Goal: Information Seeking & Learning: Learn about a topic

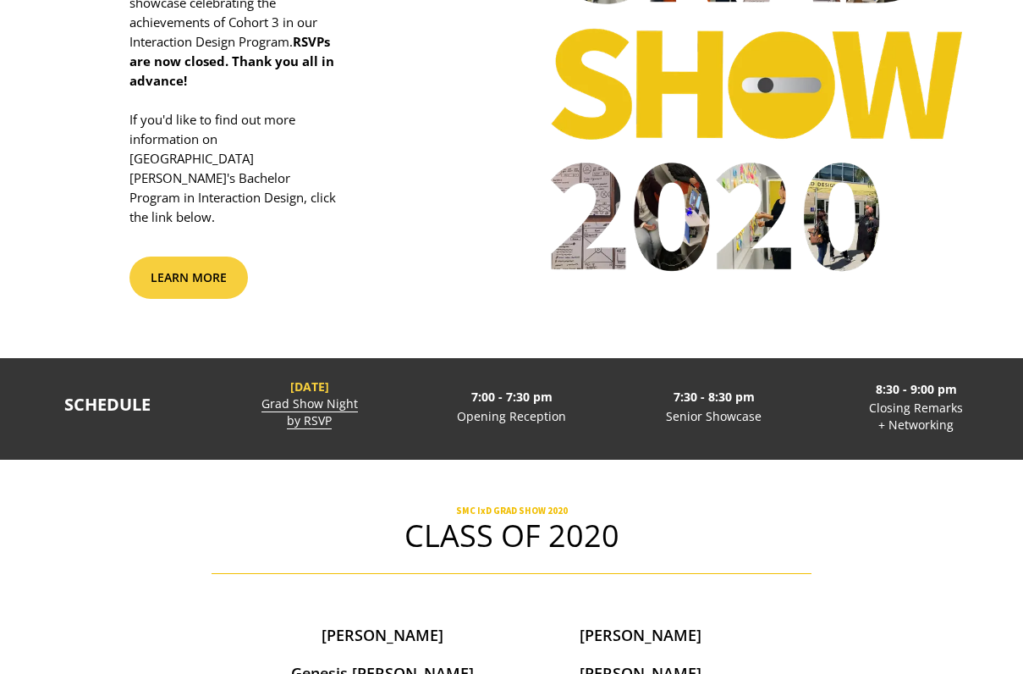
scroll to position [262, 0]
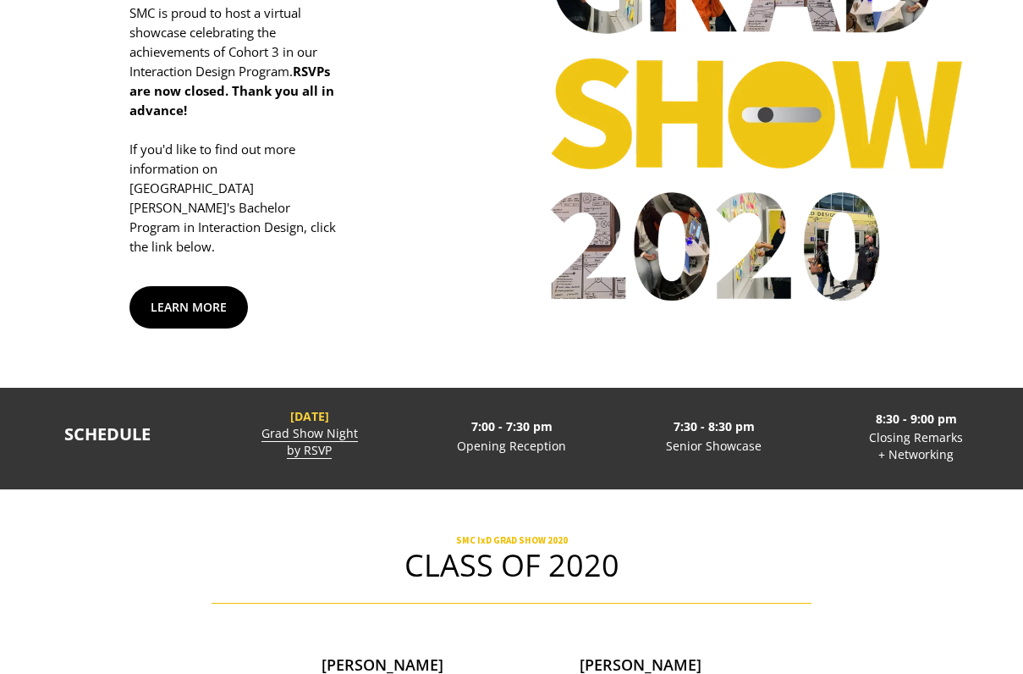
click at [198, 296] on link "LEARN MORE" at bounding box center [189, 307] width 118 height 42
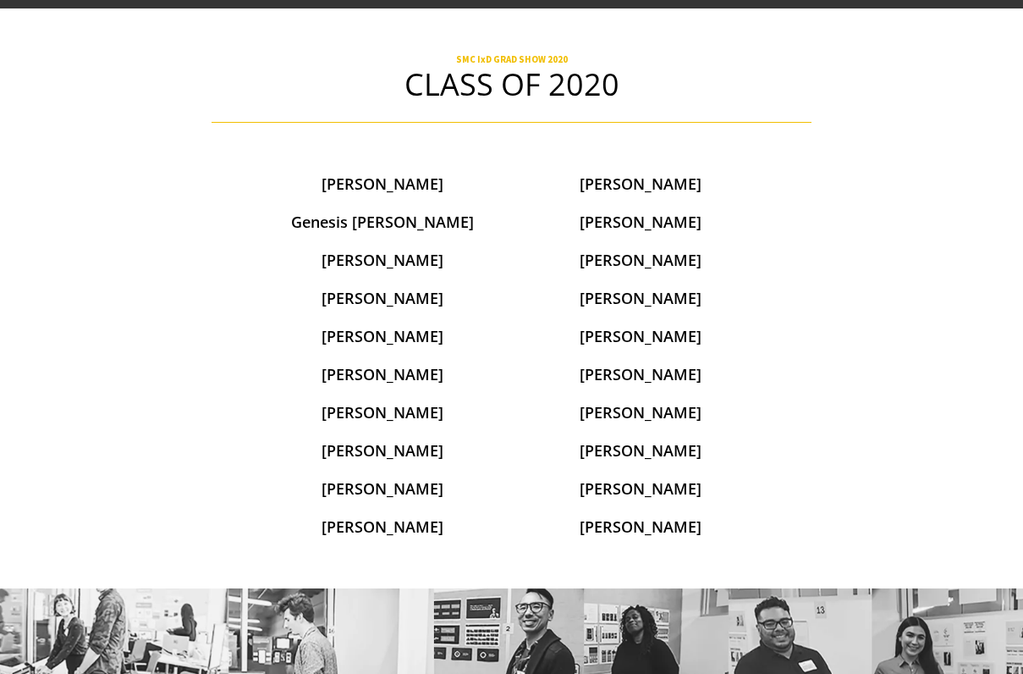
scroll to position [744, 0]
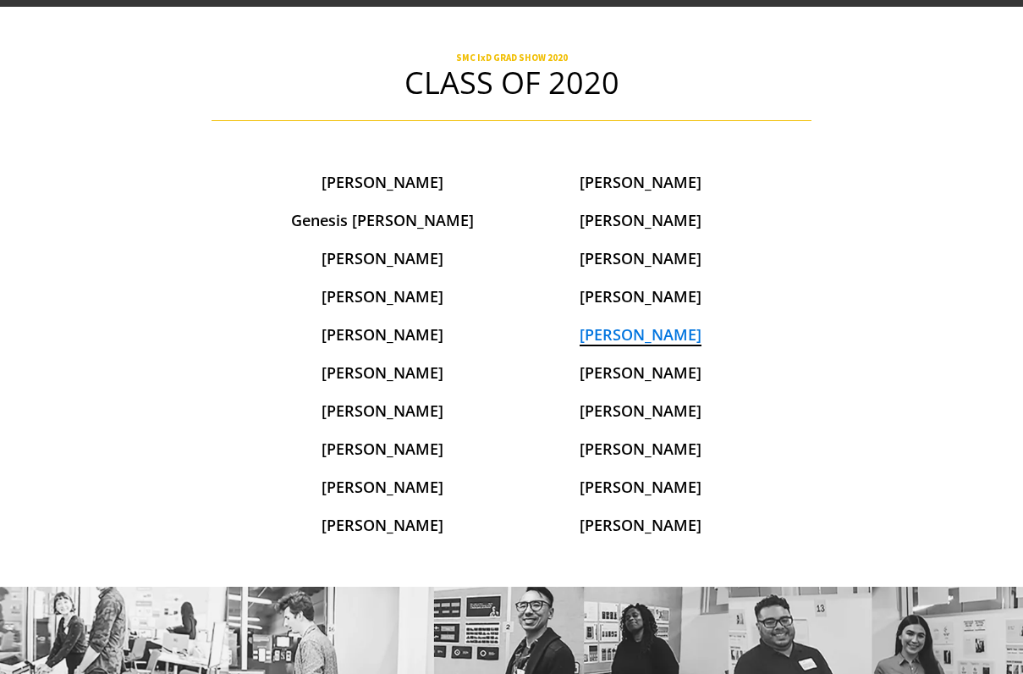
click at [645, 324] on link "[PERSON_NAME]" at bounding box center [641, 335] width 122 height 22
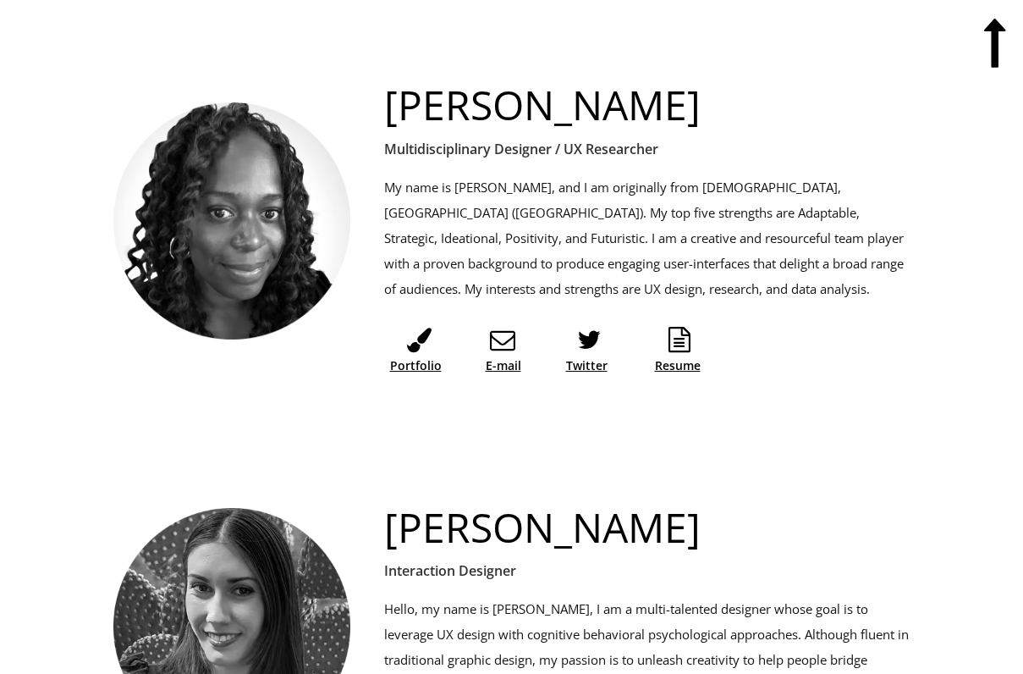
scroll to position [6899, 0]
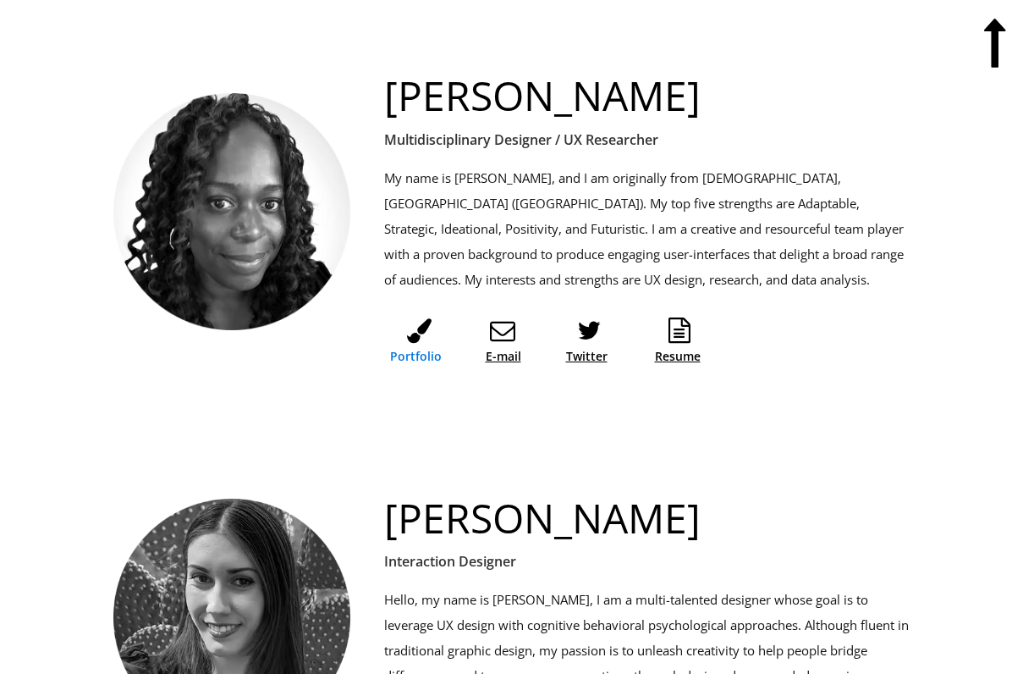
click at [419, 348] on link "Portfolio" at bounding box center [415, 356] width 63 height 17
click at [589, 348] on link "Twitter" at bounding box center [587, 356] width 42 height 17
click at [582, 348] on link "Twitter" at bounding box center [587, 356] width 42 height 17
click at [691, 348] on link "Resume" at bounding box center [680, 356] width 51 height 17
drag, startPoint x: 733, startPoint y: 159, endPoint x: 796, endPoint y: 163, distance: 63.6
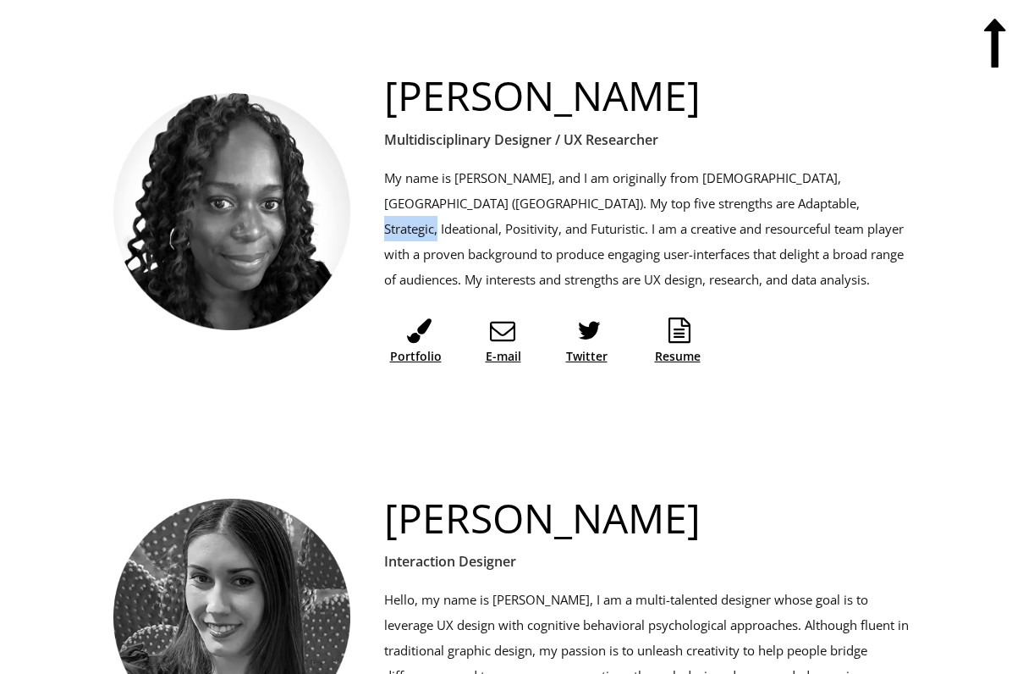
click at [796, 165] on p "My name is Petula Pascall, and I am originally from Trinidad and Tobago, West I…" at bounding box center [647, 228] width 526 height 127
drag, startPoint x: 437, startPoint y: 184, endPoint x: 384, endPoint y: 185, distance: 52.5
click at [384, 185] on p "My name is Petula Pascall, and I am originally from Trinidad and Tobago, West I…" at bounding box center [647, 228] width 526 height 127
drag, startPoint x: 735, startPoint y: 157, endPoint x: 794, endPoint y: 159, distance: 59.3
click at [794, 165] on p "My name is Petula Pascall, and I am originally from Trinidad and Tobago, West I…" at bounding box center [647, 228] width 526 height 127
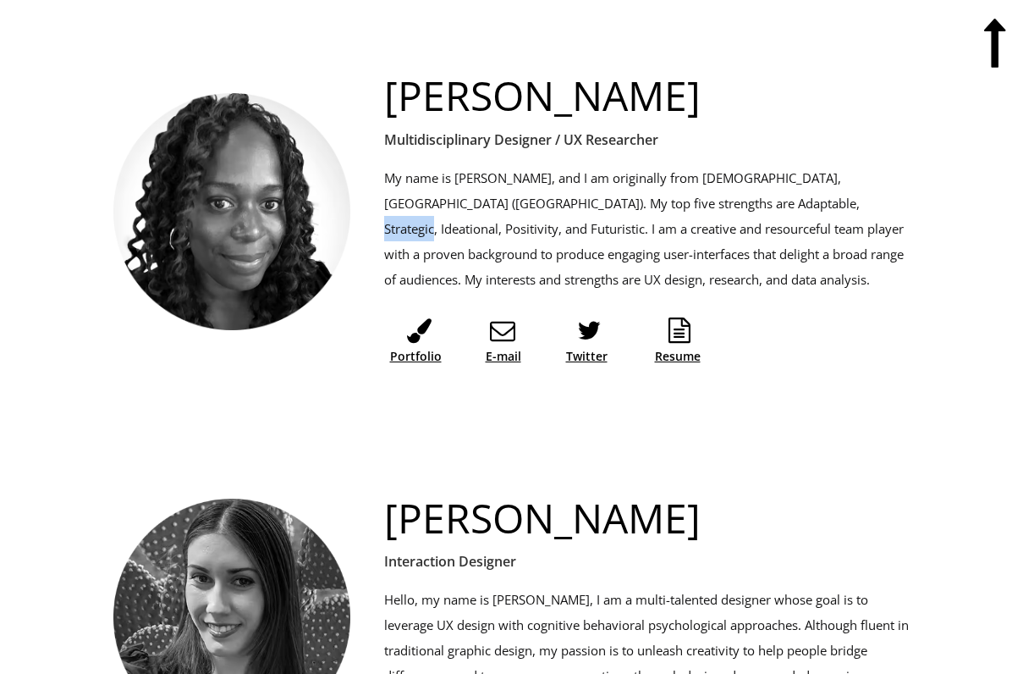
scroll to position [6900, 0]
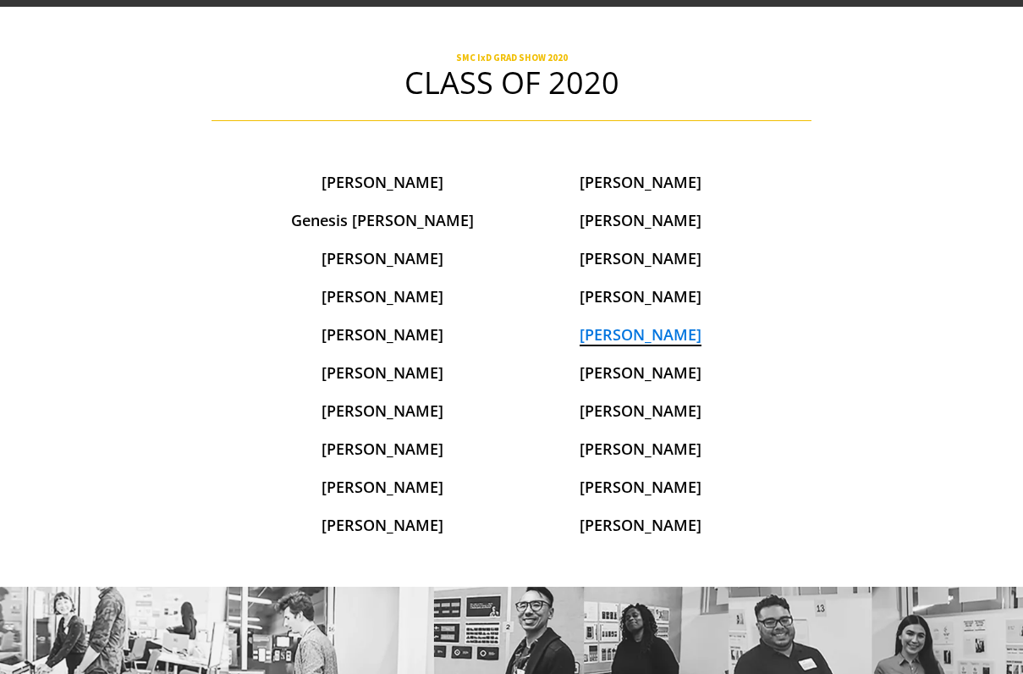
click at [629, 324] on link "Petula Pascall" at bounding box center [641, 335] width 122 height 22
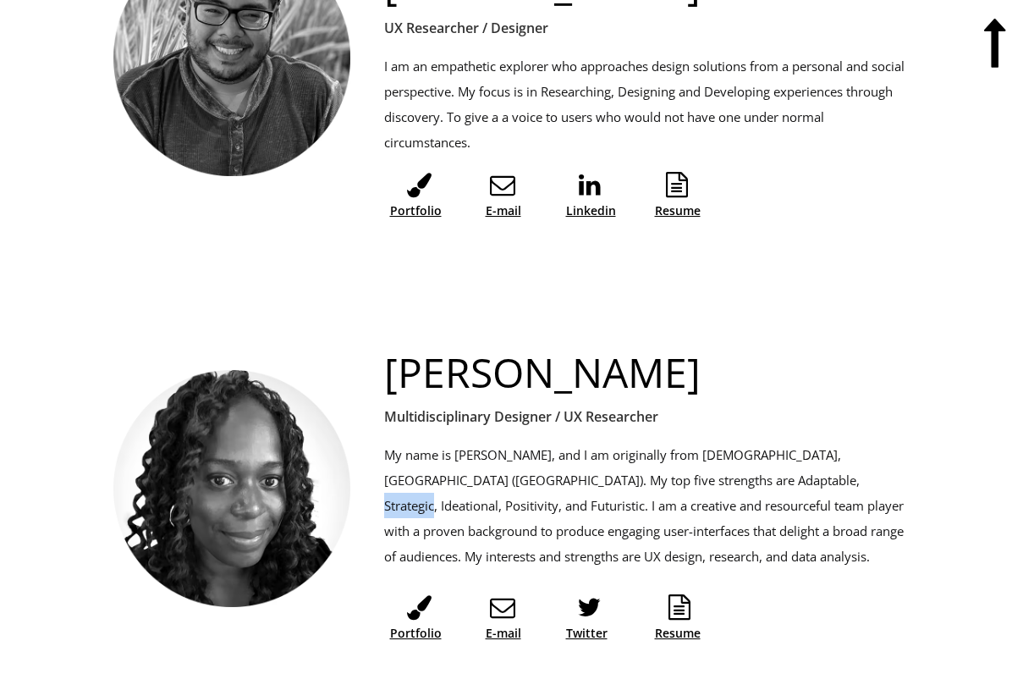
scroll to position [6618, 0]
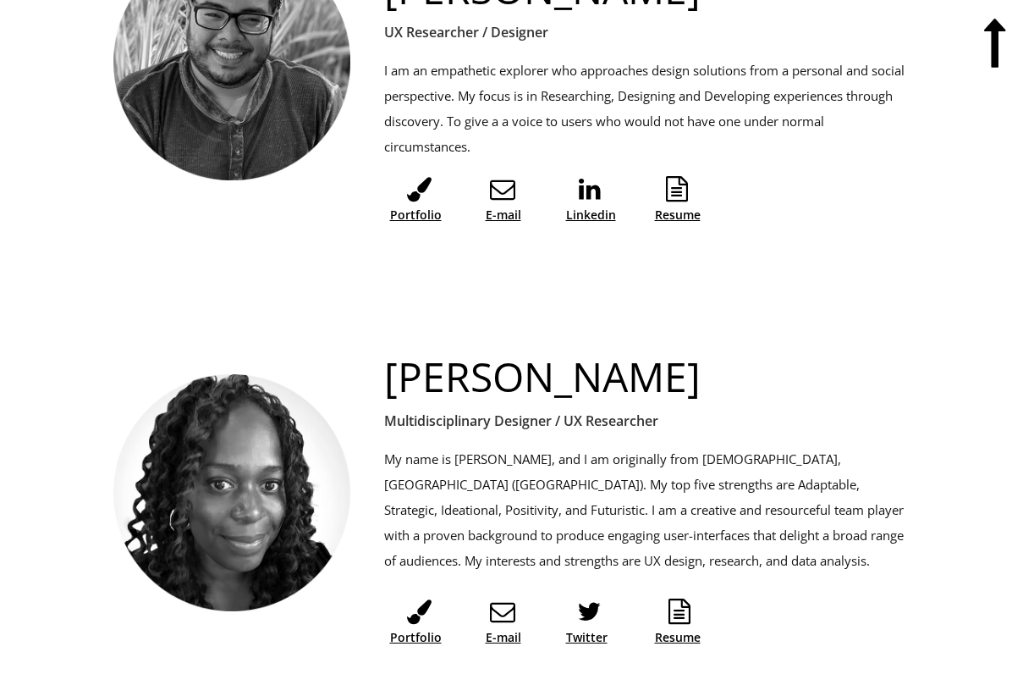
click at [733, 470] on p "My name is Petula Pascall, and I am originally from Trinidad and Tobago, West I…" at bounding box center [647, 509] width 526 height 127
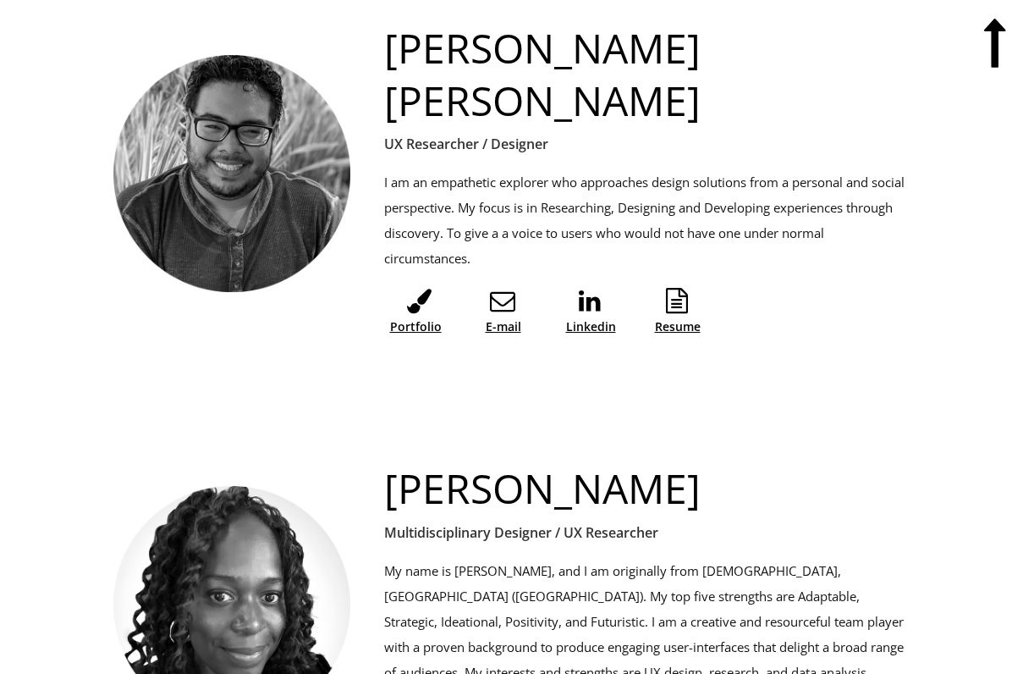
scroll to position [6500, 0]
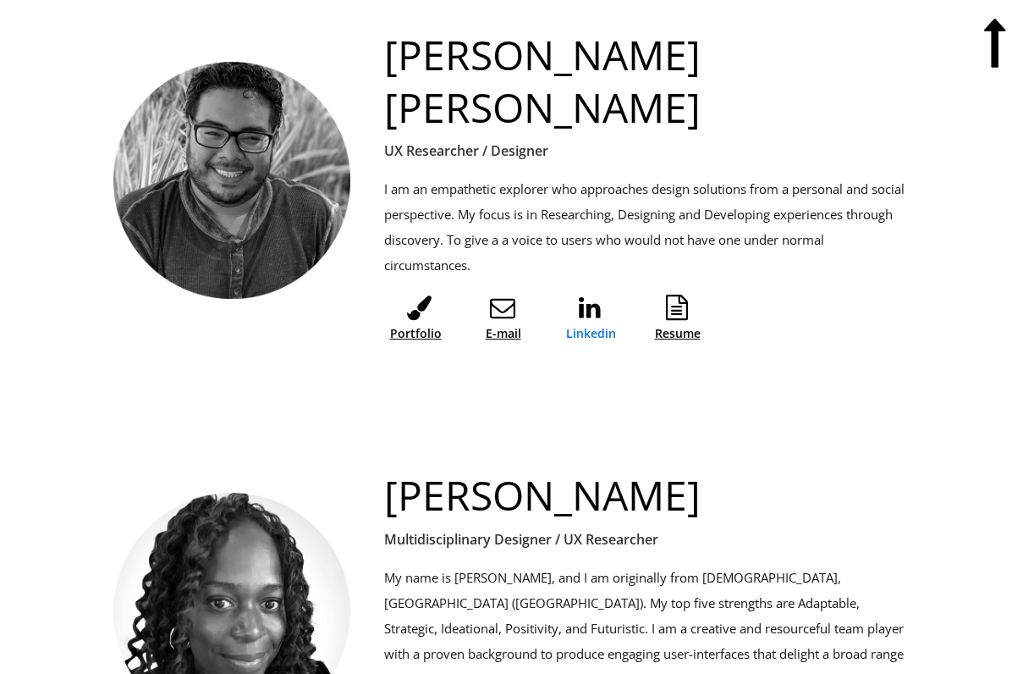
click at [593, 325] on link "Linkedin" at bounding box center [591, 333] width 51 height 17
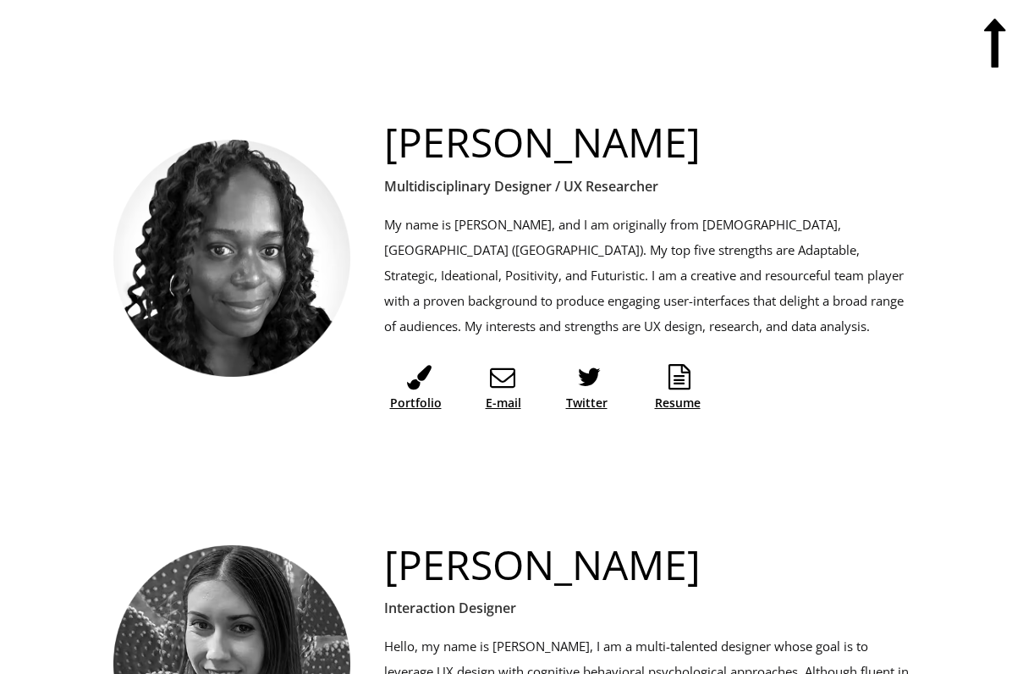
scroll to position [6851, 0]
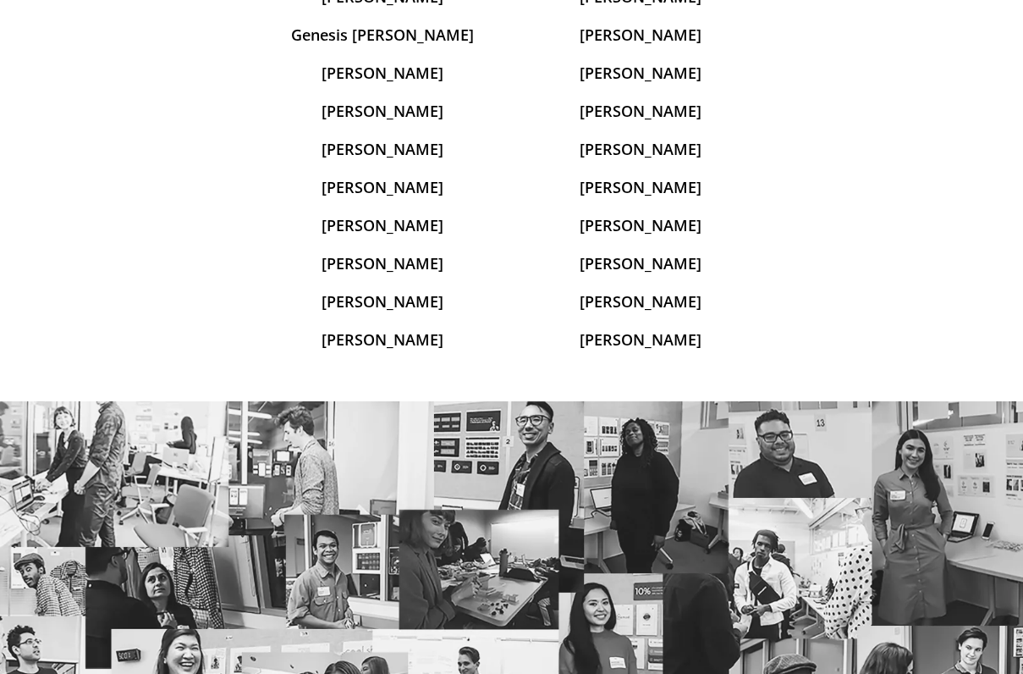
scroll to position [963, 0]
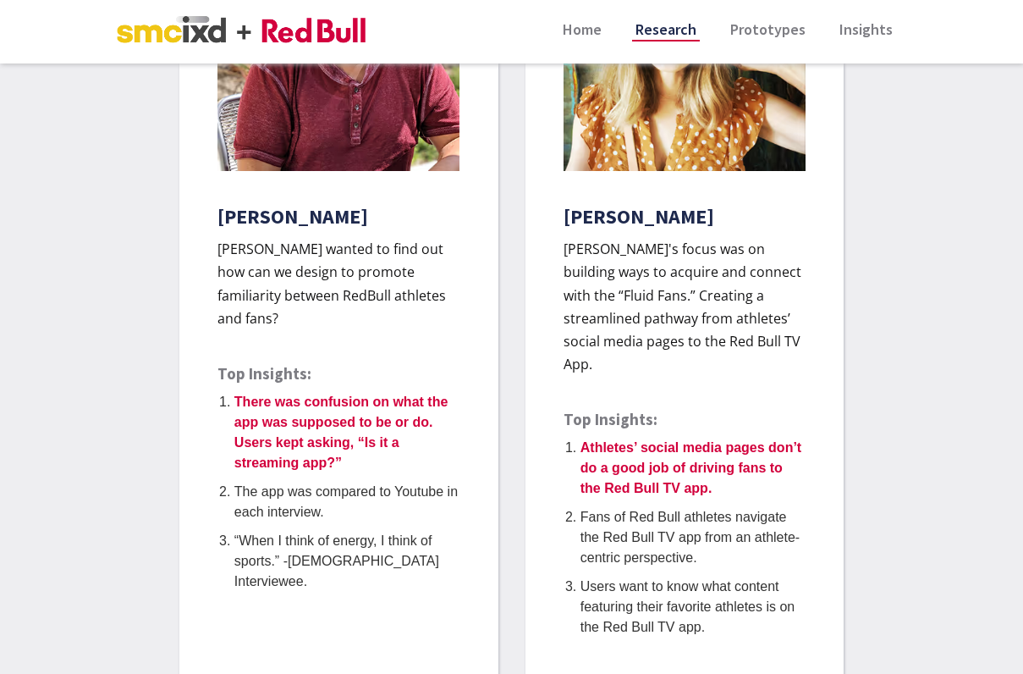
scroll to position [3619, 0]
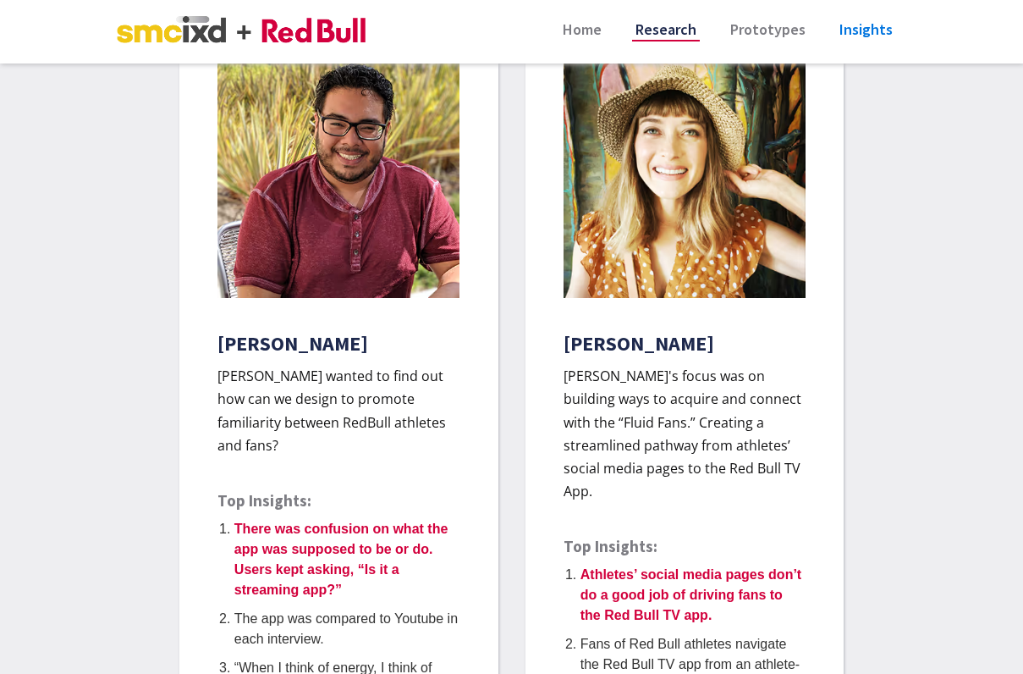
click at [867, 19] on link "Insights" at bounding box center [866, 20] width 60 height 40
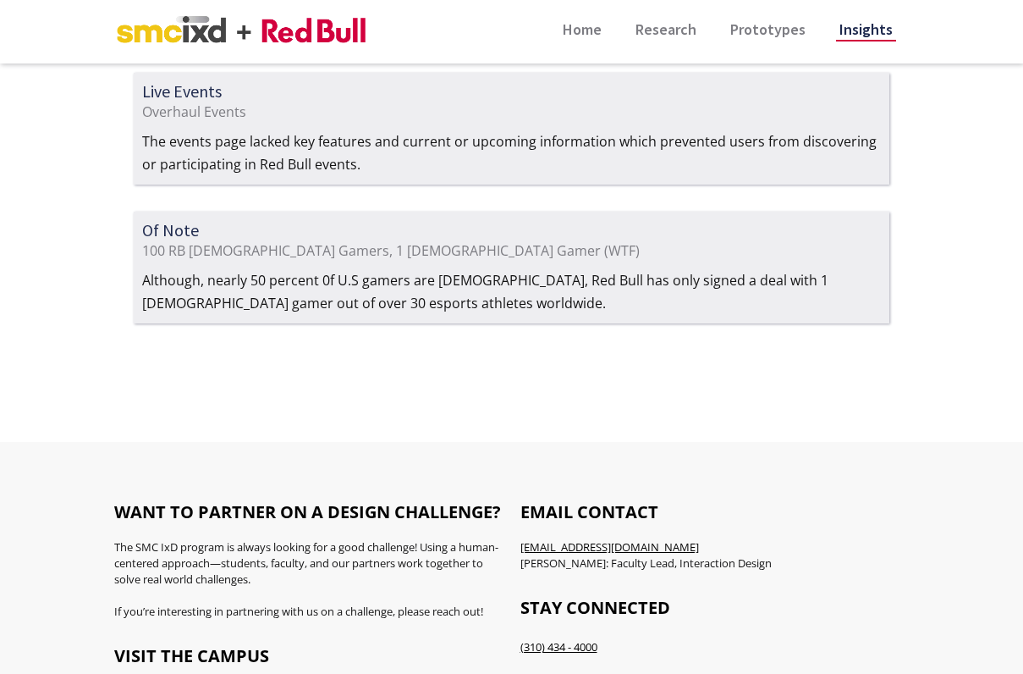
scroll to position [1581, 0]
